Goal: Task Accomplishment & Management: Use online tool/utility

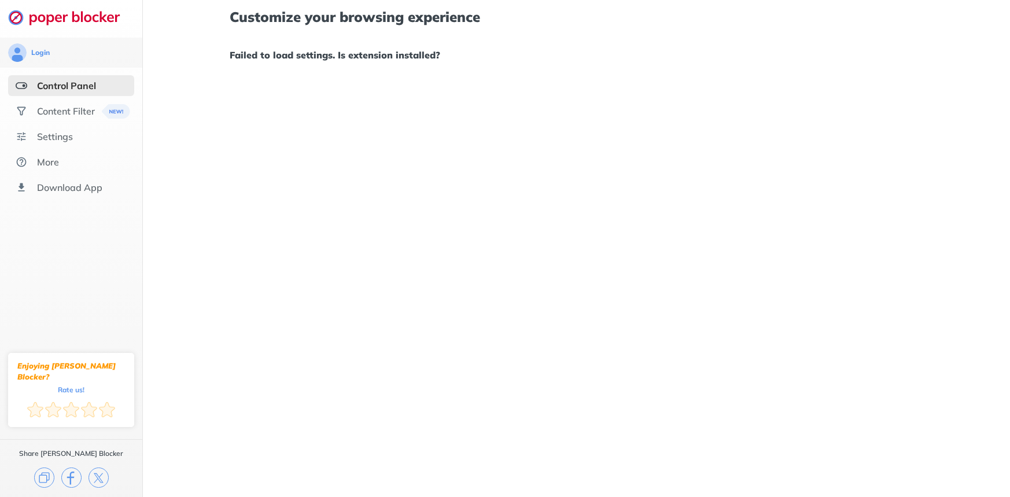
click at [263, 77] on div "Customize your browsing experience Failed to load settings. Is extension instal…" at bounding box center [576, 248] width 867 height 497
click at [97, 104] on div "Content Filter" at bounding box center [71, 111] width 126 height 21
click at [84, 113] on div at bounding box center [505, 248] width 1010 height 497
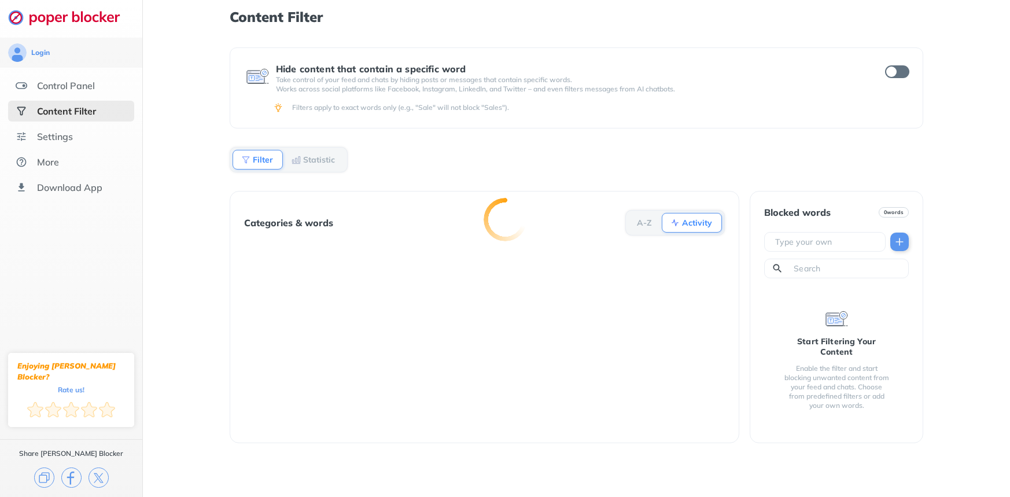
click at [58, 141] on div at bounding box center [505, 248] width 1010 height 497
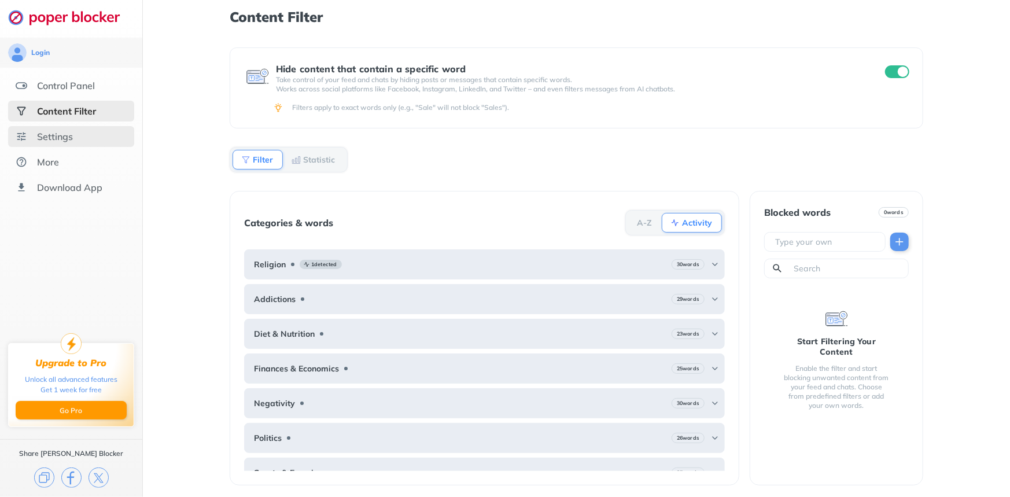
click at [24, 132] on img at bounding box center [22, 137] width 12 height 12
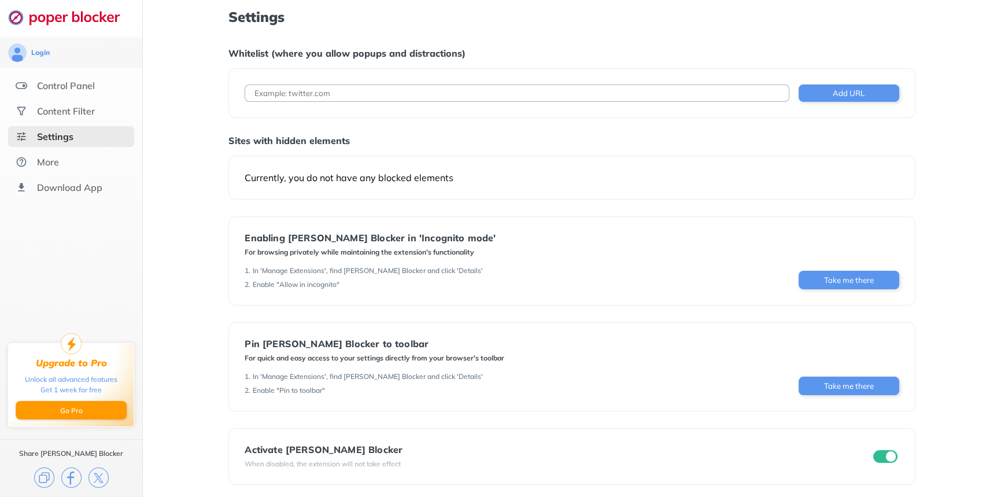
click at [448, 99] on input at bounding box center [517, 92] width 544 height 17
click at [611, 90] on input at bounding box center [517, 92] width 544 height 17
paste input "[URL][DOMAIN_NAME]"
drag, startPoint x: 550, startPoint y: 84, endPoint x: 523, endPoint y: 94, distance: 29.1
click at [523, 94] on input "[URL][DOMAIN_NAME]" at bounding box center [517, 92] width 544 height 17
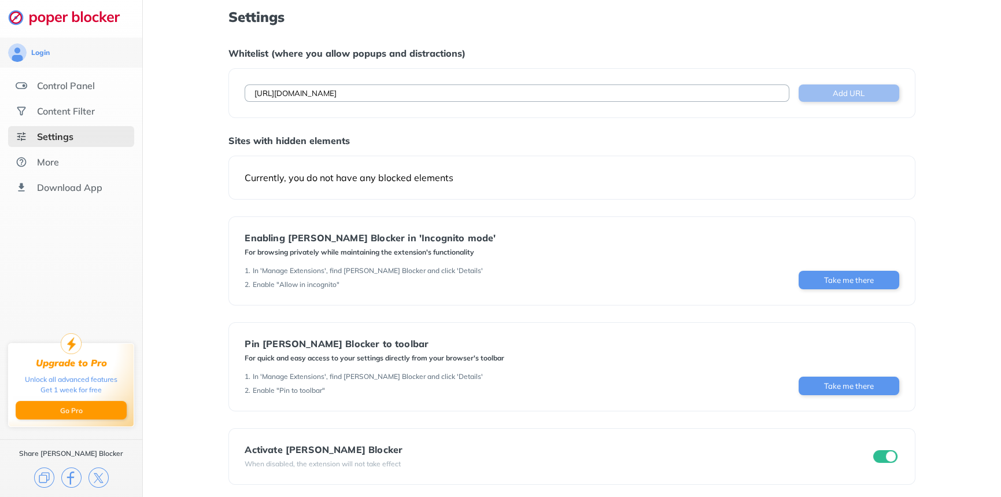
type input "[URL][DOMAIN_NAME]"
click at [890, 89] on button "Add URL" at bounding box center [849, 92] width 101 height 17
